Goal: Transaction & Acquisition: Download file/media

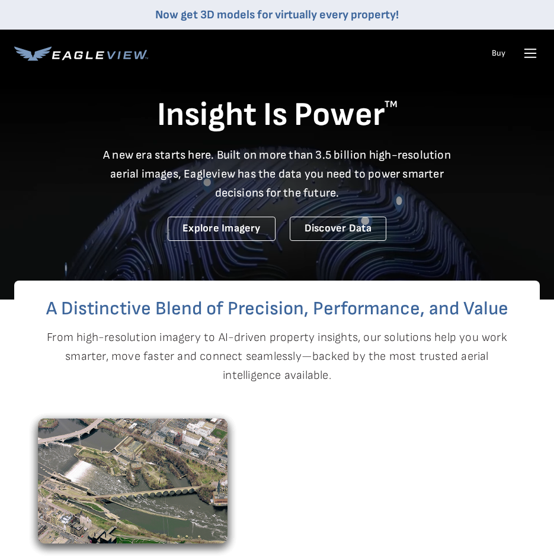
click at [535, 54] on icon at bounding box center [529, 53] width 19 height 19
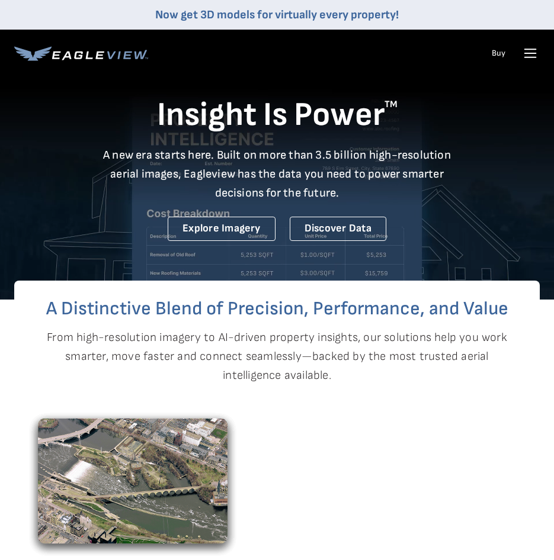
click at [528, 52] on icon at bounding box center [529, 53] width 19 height 19
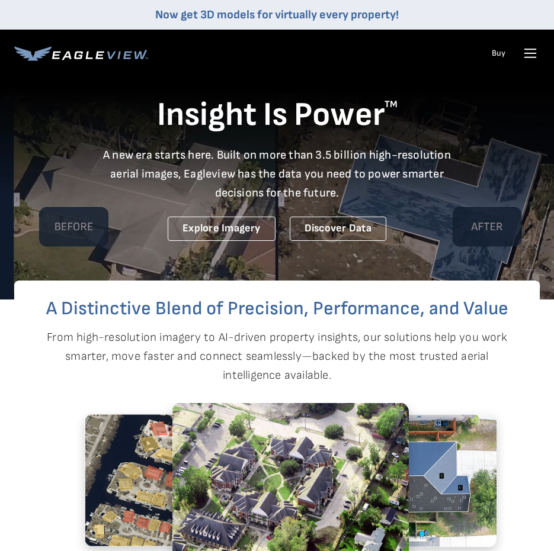
click at [528, 52] on icon at bounding box center [529, 53] width 19 height 19
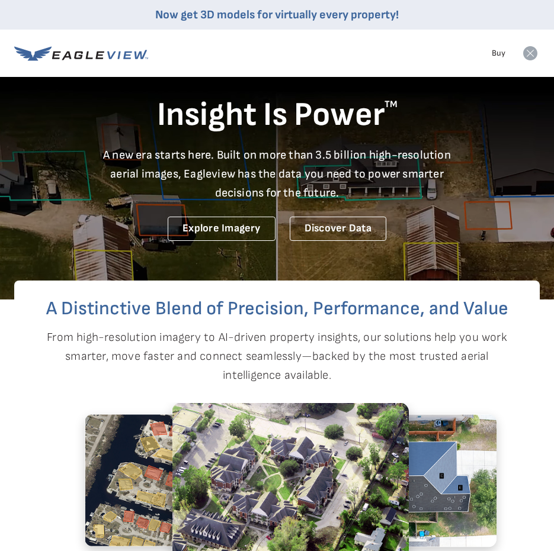
click at [530, 51] on icon at bounding box center [530, 53] width 14 height 14
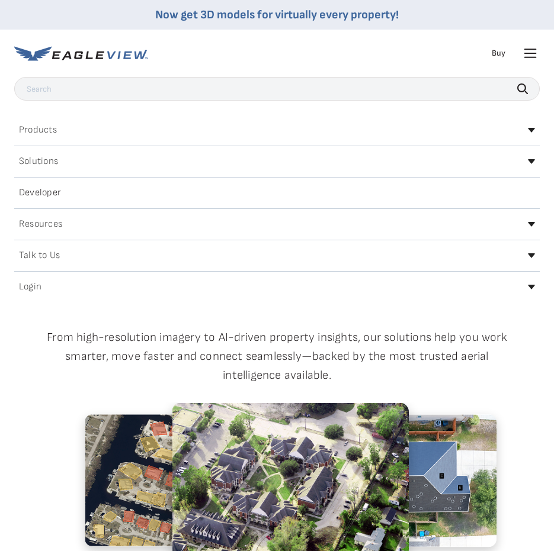
click at [533, 55] on icon at bounding box center [529, 53] width 19 height 19
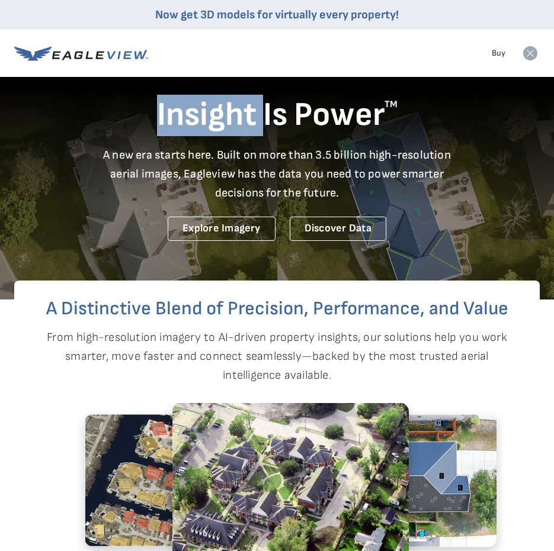
click at [533, 55] on icon at bounding box center [530, 53] width 14 height 14
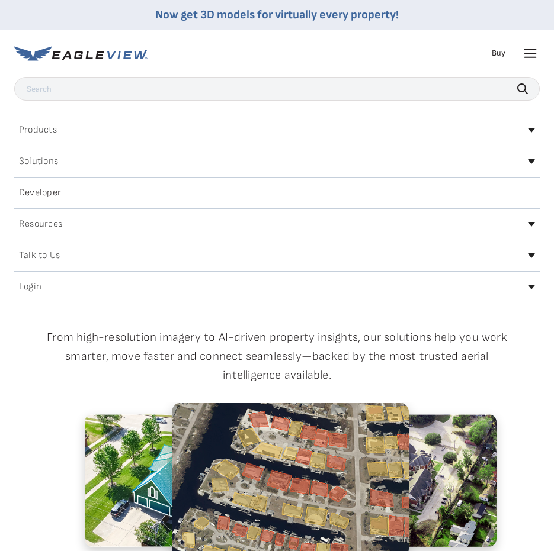
click at [528, 284] on div "Login" at bounding box center [276, 287] width 525 height 19
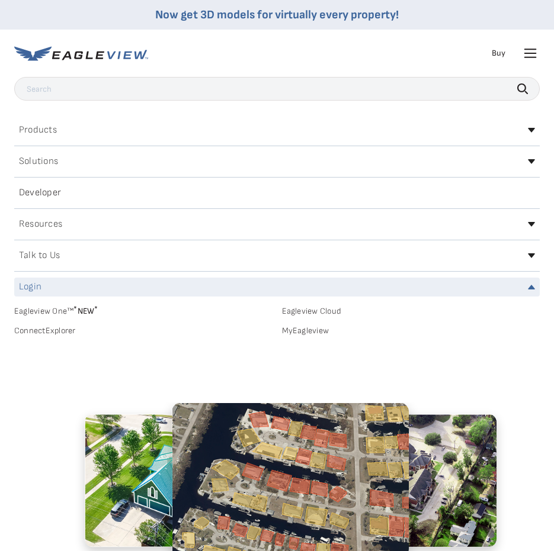
click at [59, 309] on link "Eagleview One™ * NEW *" at bounding box center [143, 310] width 258 height 14
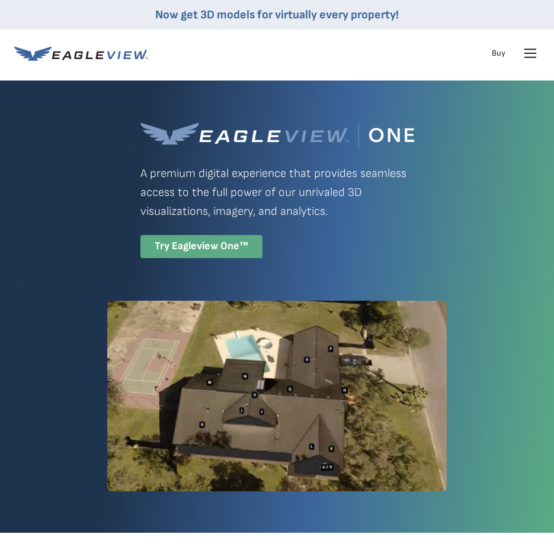
click at [217, 243] on div "Try Eagleview One™" at bounding box center [201, 246] width 122 height 23
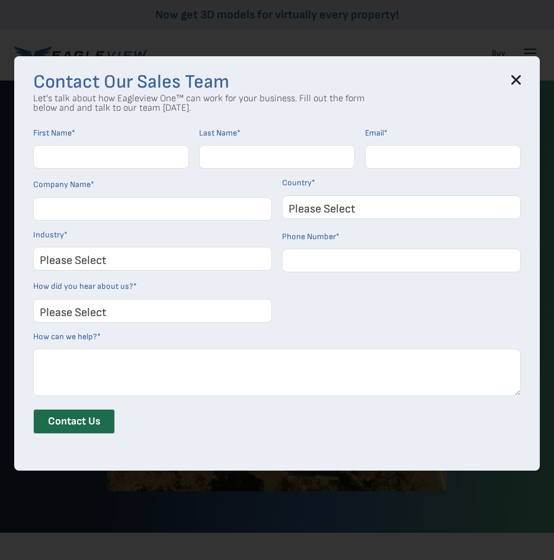
click at [520, 83] on icon at bounding box center [515, 79] width 9 height 9
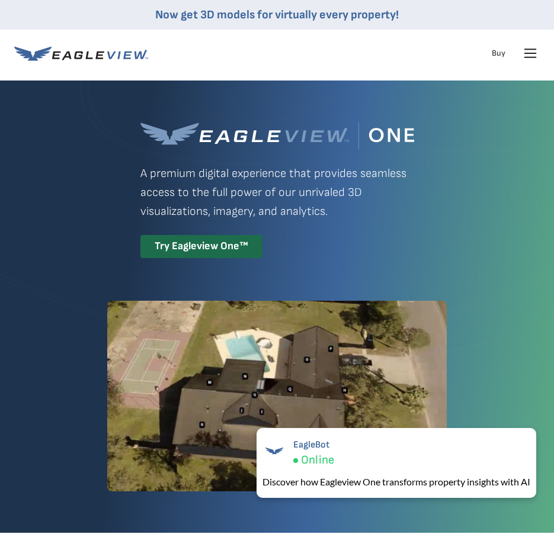
click at [532, 56] on icon at bounding box center [529, 53] width 19 height 19
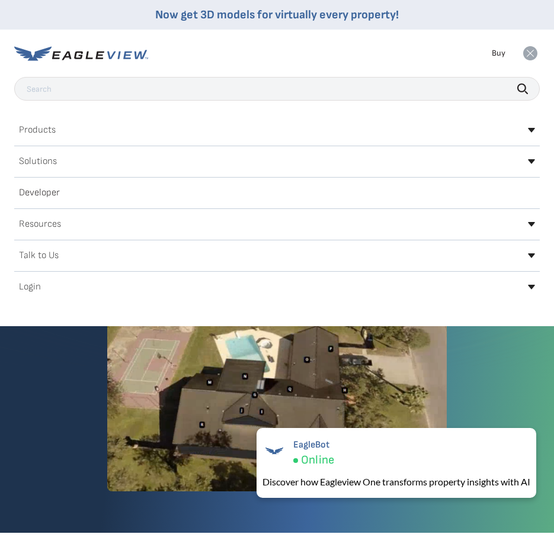
click at [528, 287] on icon at bounding box center [530, 287] width 7 height 5
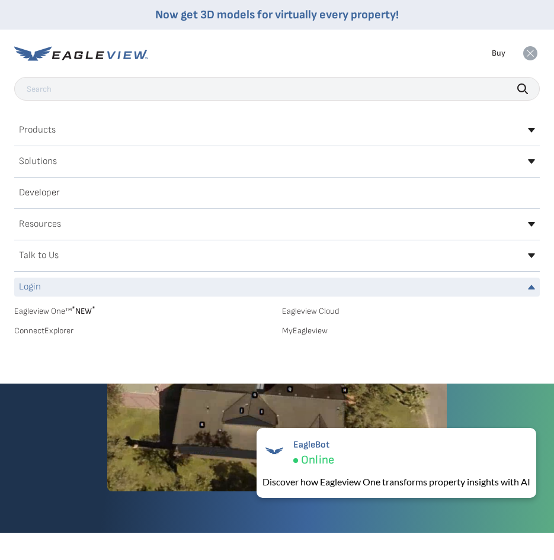
click at [317, 331] on link "MyEagleview" at bounding box center [411, 331] width 258 height 11
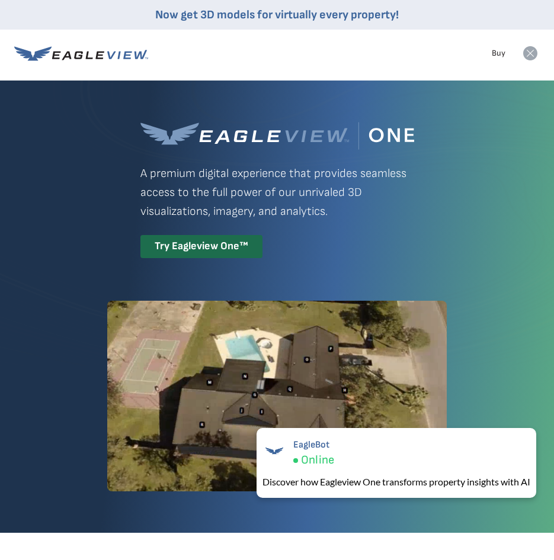
click at [526, 53] on icon at bounding box center [530, 53] width 14 height 14
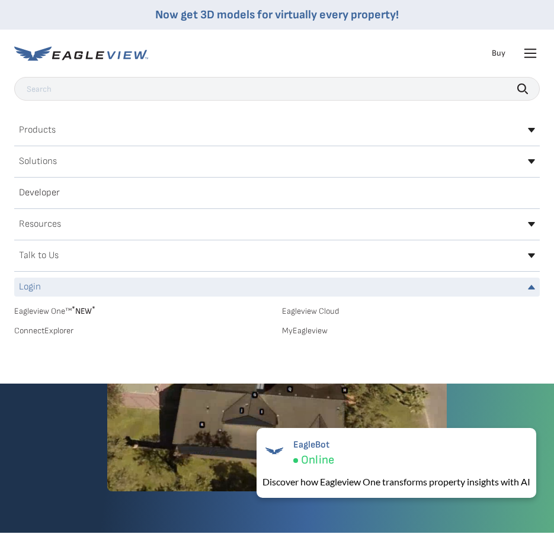
click at [35, 287] on h2 "Login" at bounding box center [30, 286] width 22 height 9
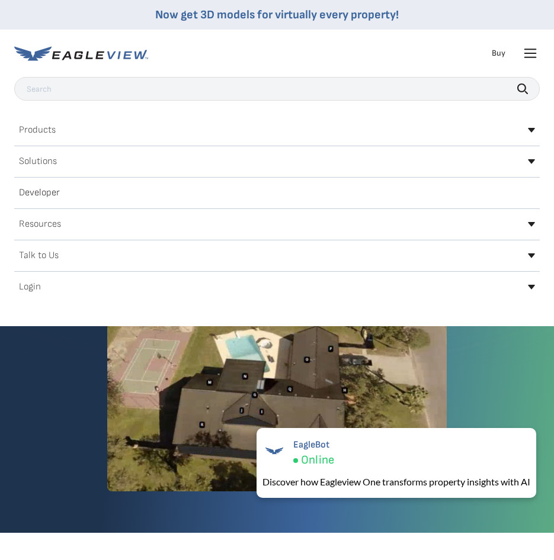
click at [39, 290] on h2 "Login" at bounding box center [30, 286] width 22 height 9
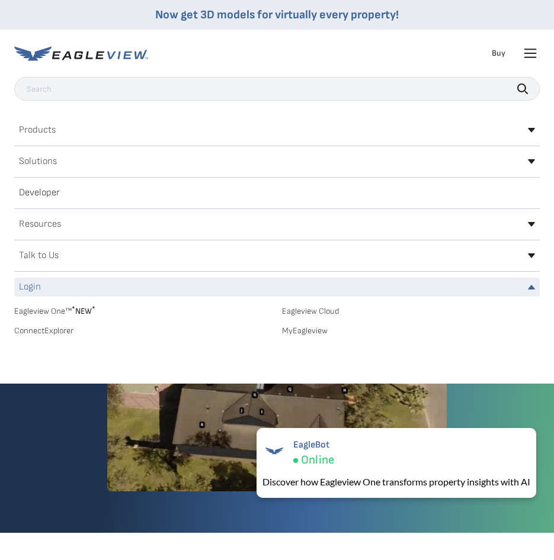
click at [39, 311] on link "Eagleview One™ * NEW *" at bounding box center [143, 310] width 258 height 14
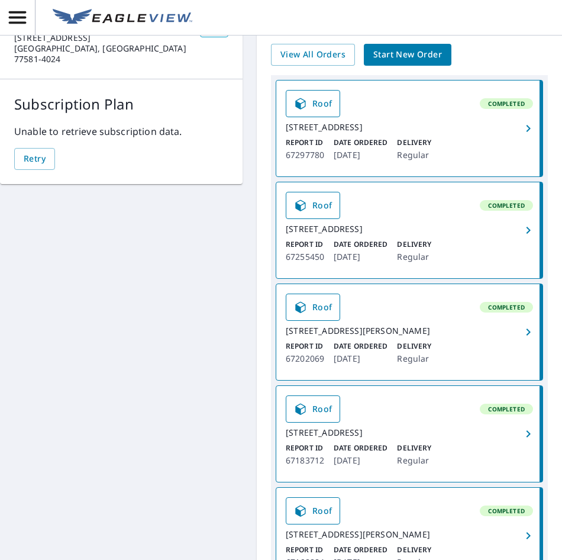
scroll to position [118, 0]
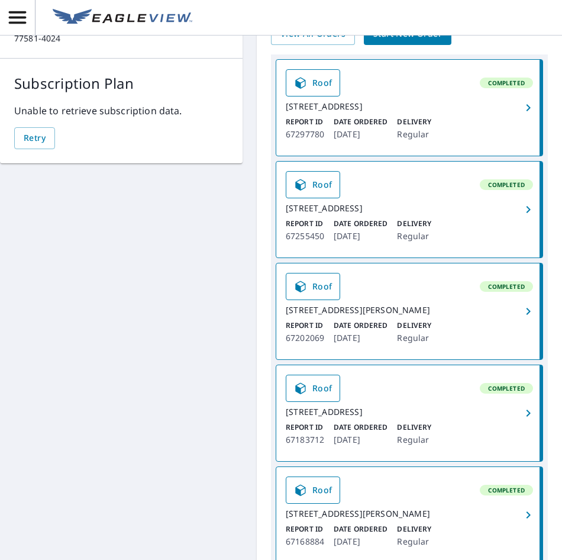
click at [517, 319] on span "button" at bounding box center [528, 311] width 23 height 14
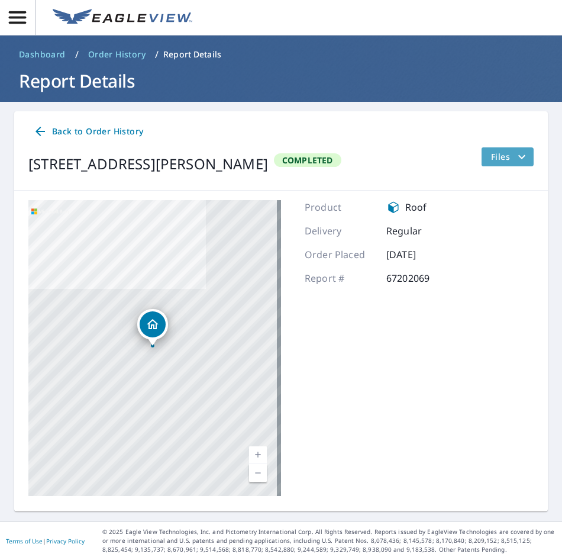
click at [515, 159] on icon "filesDropdownBtn-67202069" at bounding box center [522, 157] width 14 height 14
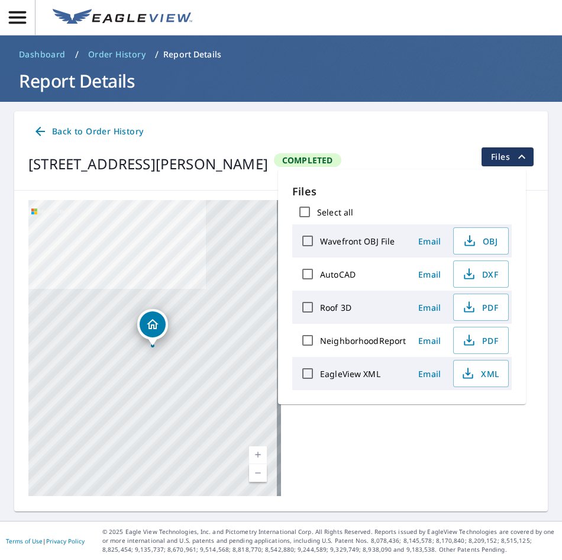
click at [519, 156] on icon "filesDropdownBtn-67202069" at bounding box center [522, 157] width 7 height 4
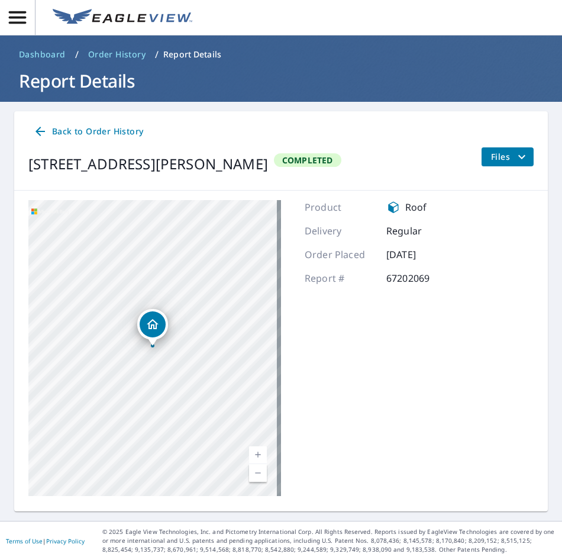
click at [18, 24] on icon "button" at bounding box center [17, 17] width 17 height 12
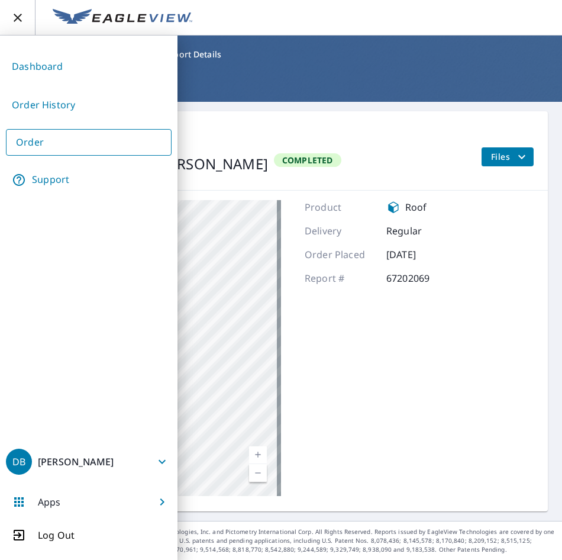
click at [459, 465] on div "2503 Nicholas Dr Pearland, TX 77581 Aerial Road A standard road map Aerial A de…" at bounding box center [281, 348] width 534 height 315
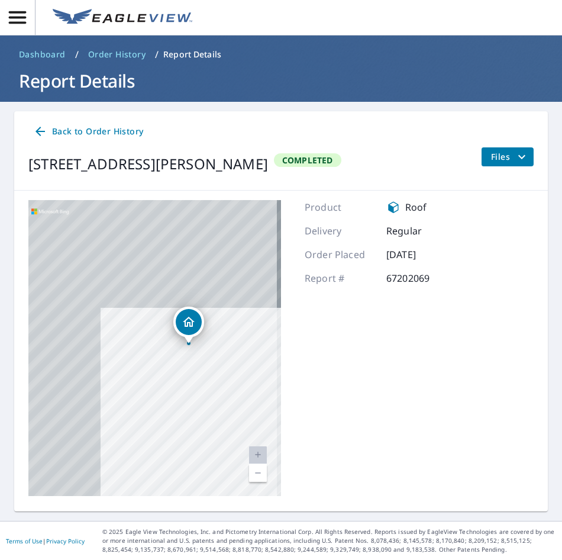
drag, startPoint x: 153, startPoint y: 300, endPoint x: 242, endPoint y: 426, distance: 153.9
click at [242, 426] on div "2503 Nicholas Dr Pearland, TX 77581" at bounding box center [154, 348] width 253 height 296
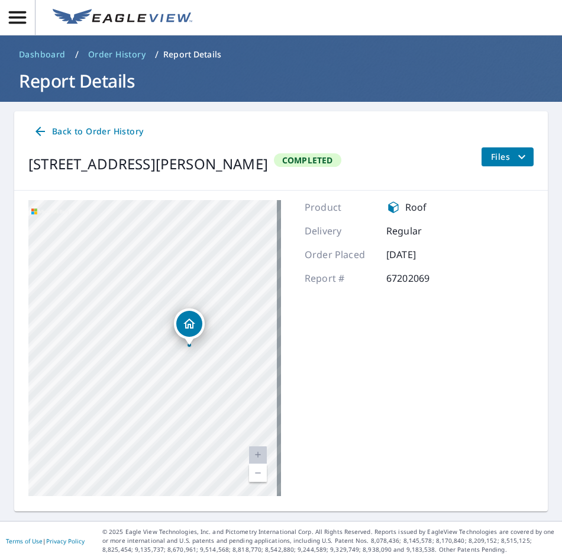
click at [202, 338] on div "2503 Nicholas Dr Pearland, TX 77581" at bounding box center [189, 326] width 31 height 37
click at [202, 338] on div "2503 Nicholas Dr Pearland, TX 77581" at bounding box center [154, 348] width 253 height 296
click at [515, 153] on icon "filesDropdownBtn-67202069" at bounding box center [522, 157] width 14 height 14
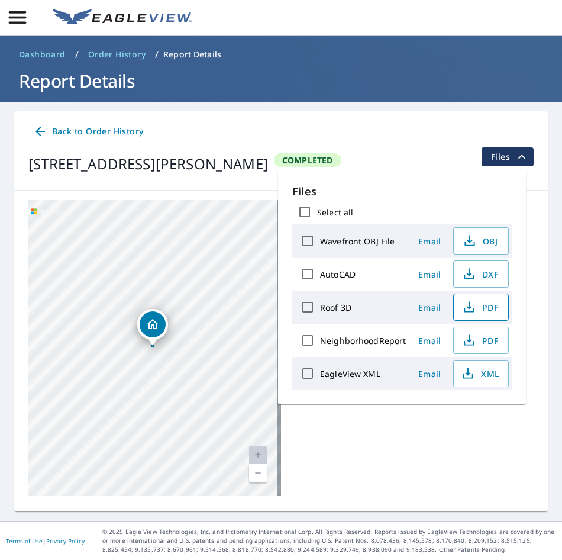
click at [492, 311] on span "PDF" at bounding box center [480, 307] width 38 height 14
click at [218, 133] on div "Back to Order History" at bounding box center [281, 132] width 506 height 22
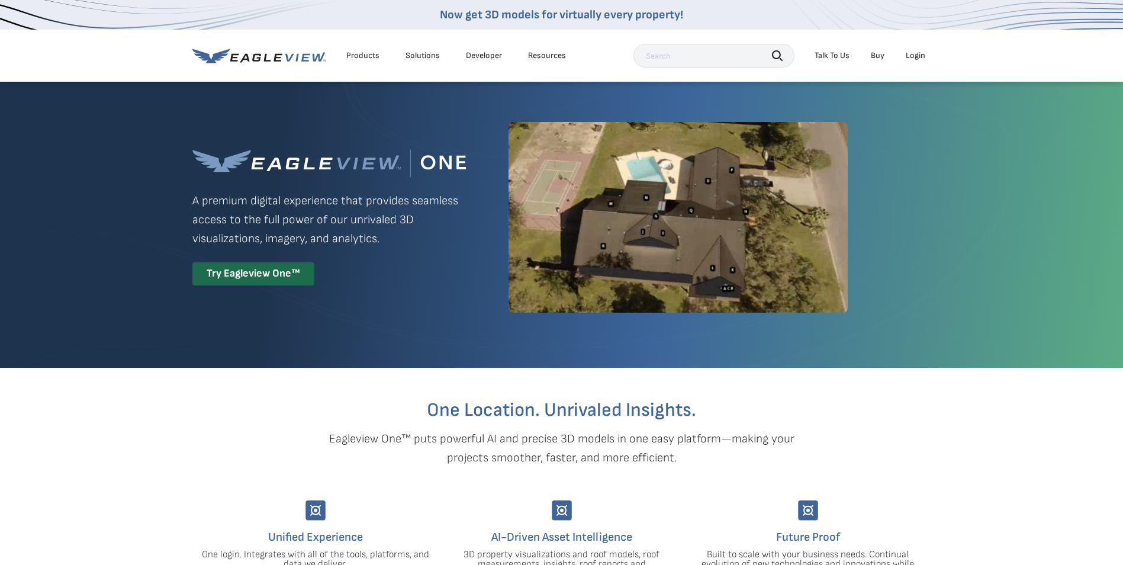
click at [553, 60] on li "Login" at bounding box center [915, 56] width 31 height 18
click at [553, 55] on div "Login" at bounding box center [916, 55] width 20 height 11
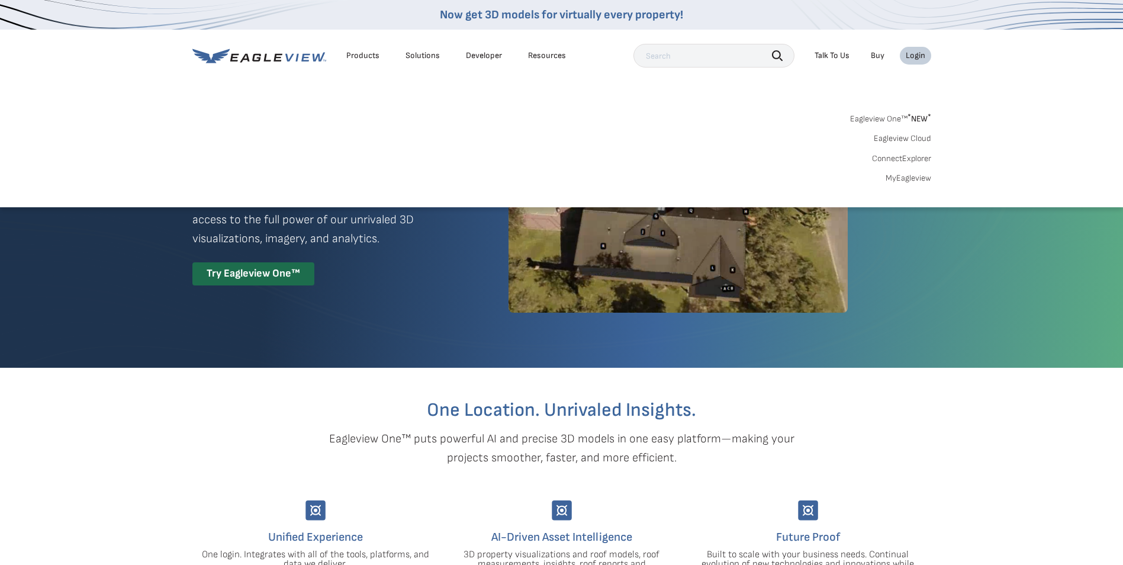
click at [553, 111] on link "Eagleview One™ * NEW *" at bounding box center [890, 117] width 81 height 14
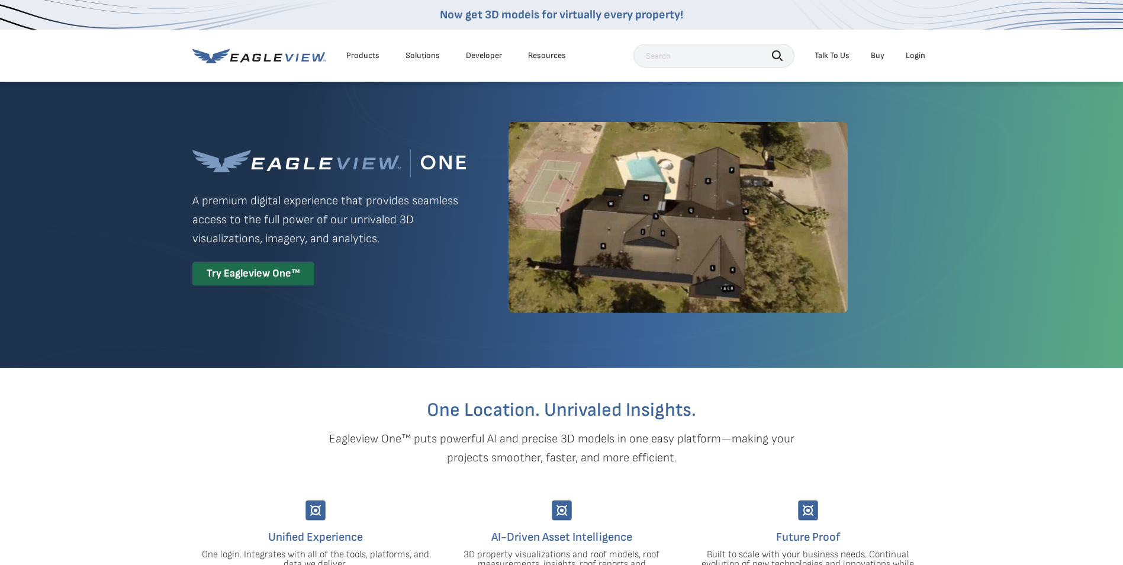
click at [879, 117] on div "Eagleview One™ A premium digital experience that provides seamless access to th…" at bounding box center [561, 218] width 739 height 274
